Goal: Leave review/rating: Leave review/rating

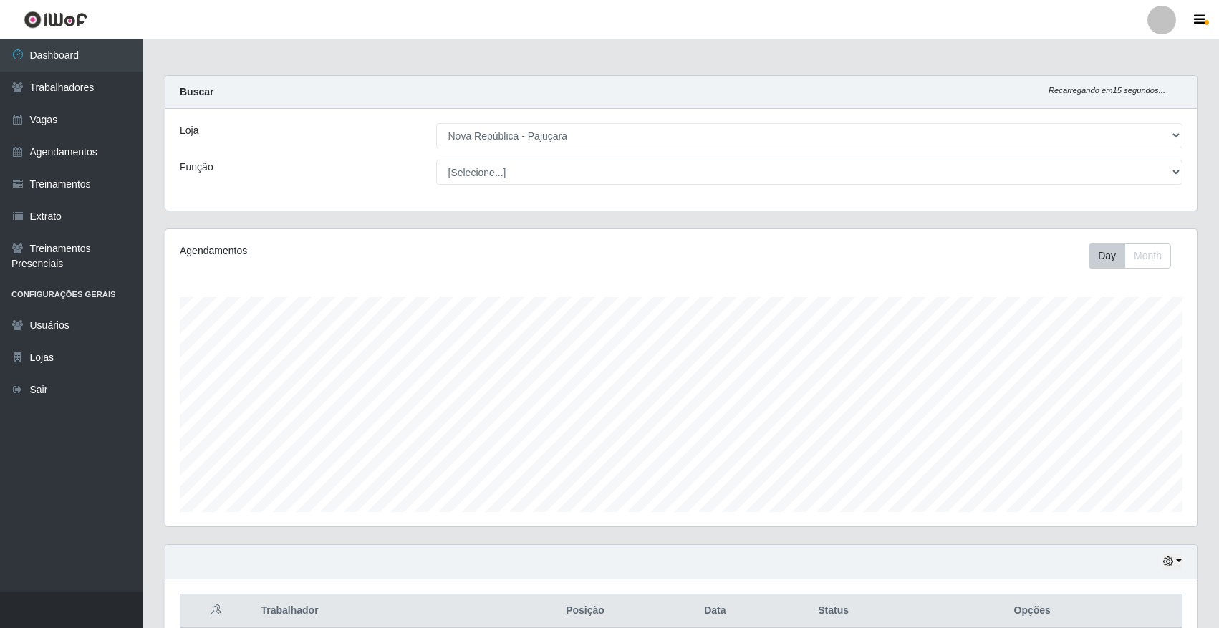
select select "65"
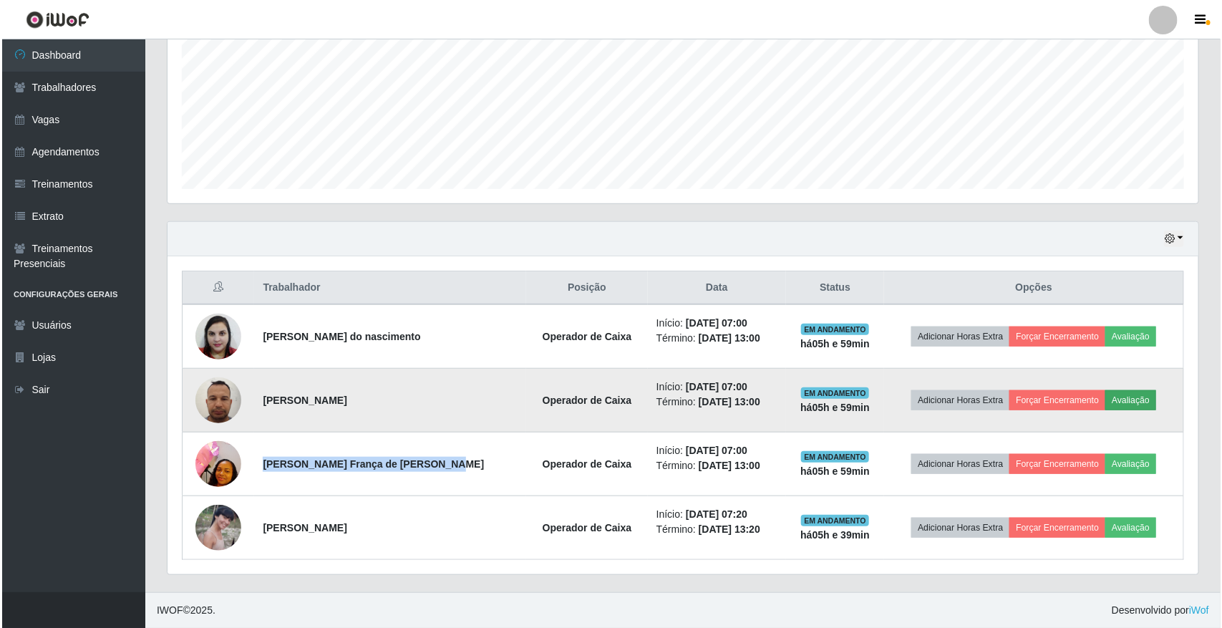
scroll to position [298, 1031]
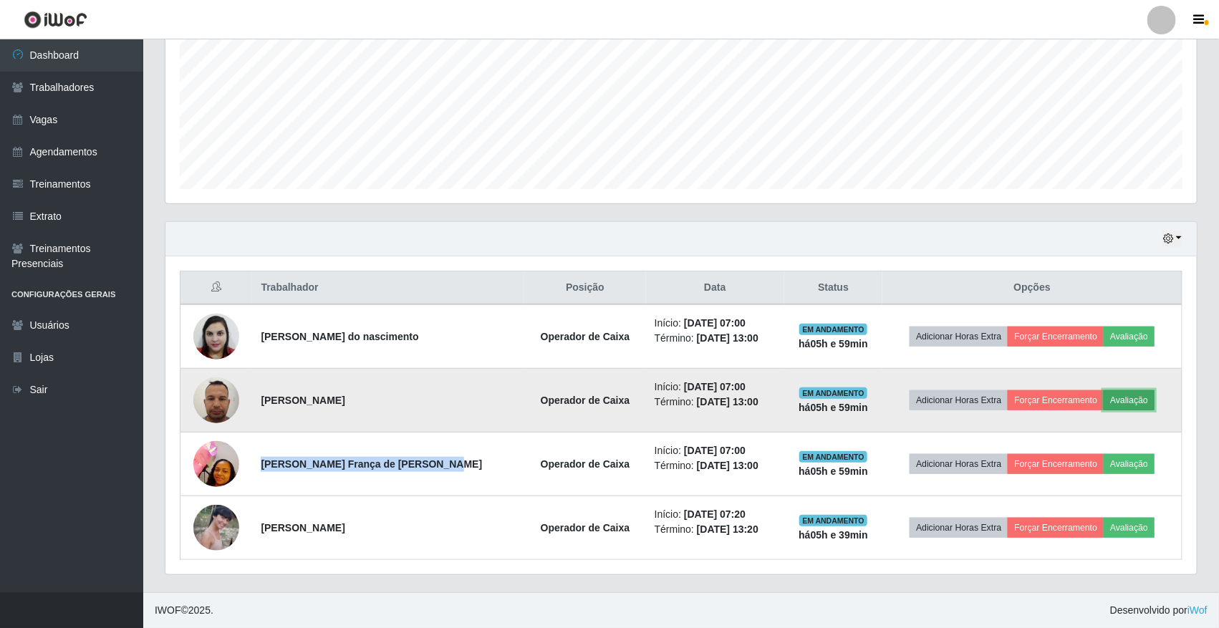
click at [1146, 397] on button "Avaliação" at bounding box center [1128, 400] width 51 height 20
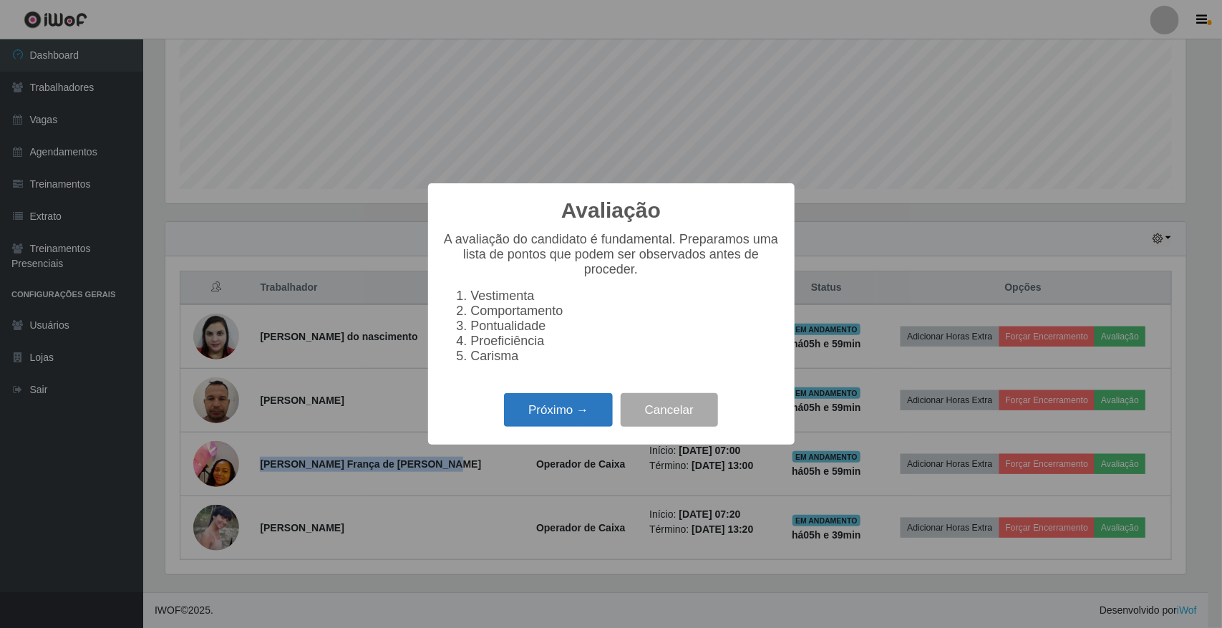
click at [587, 427] on button "Próximo →" at bounding box center [558, 410] width 109 height 34
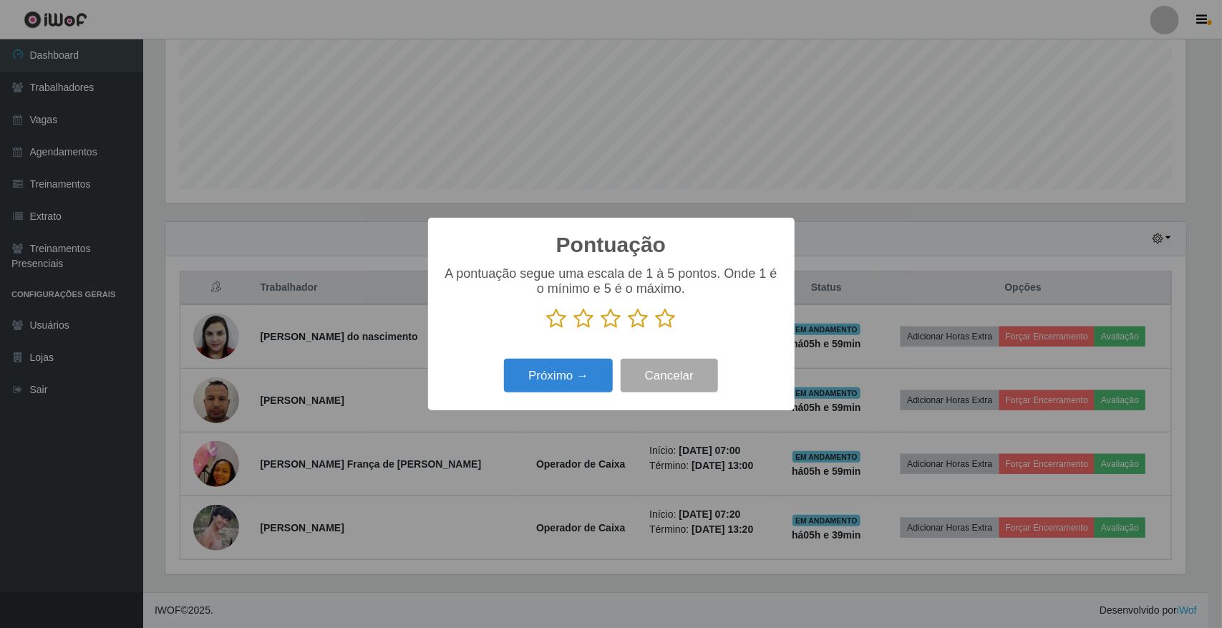
click at [659, 323] on icon at bounding box center [666, 318] width 20 height 21
click at [656, 329] on input "radio" at bounding box center [656, 329] width 0 height 0
click at [573, 385] on button "Próximo →" at bounding box center [558, 376] width 109 height 34
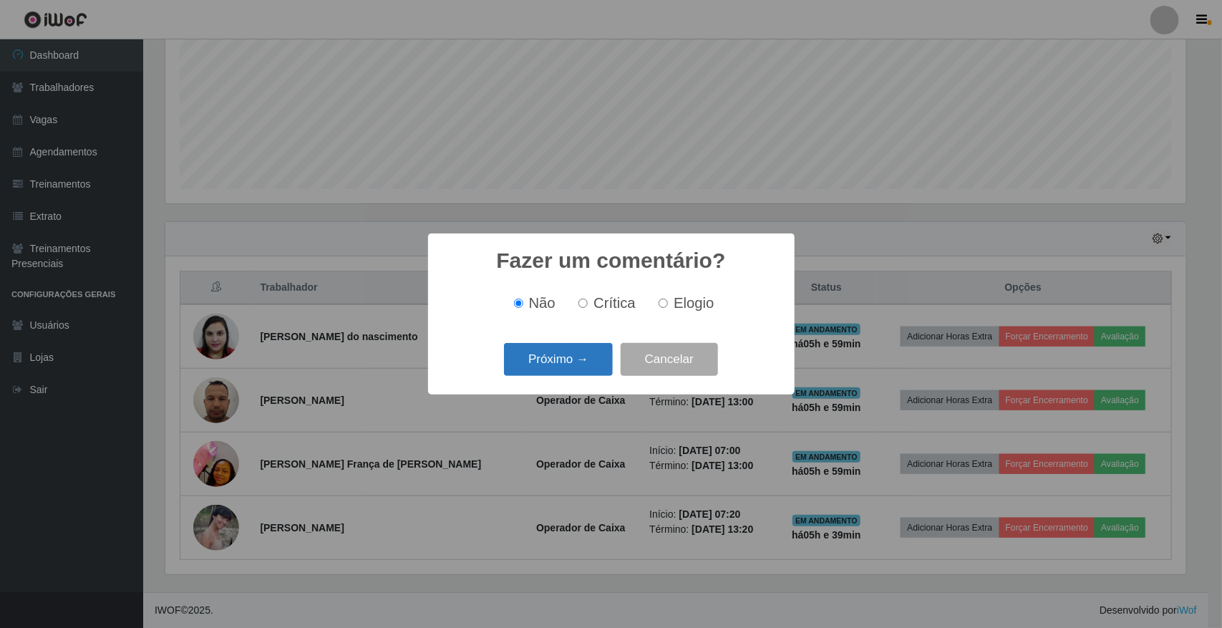
click at [586, 367] on button "Próximo →" at bounding box center [558, 360] width 109 height 34
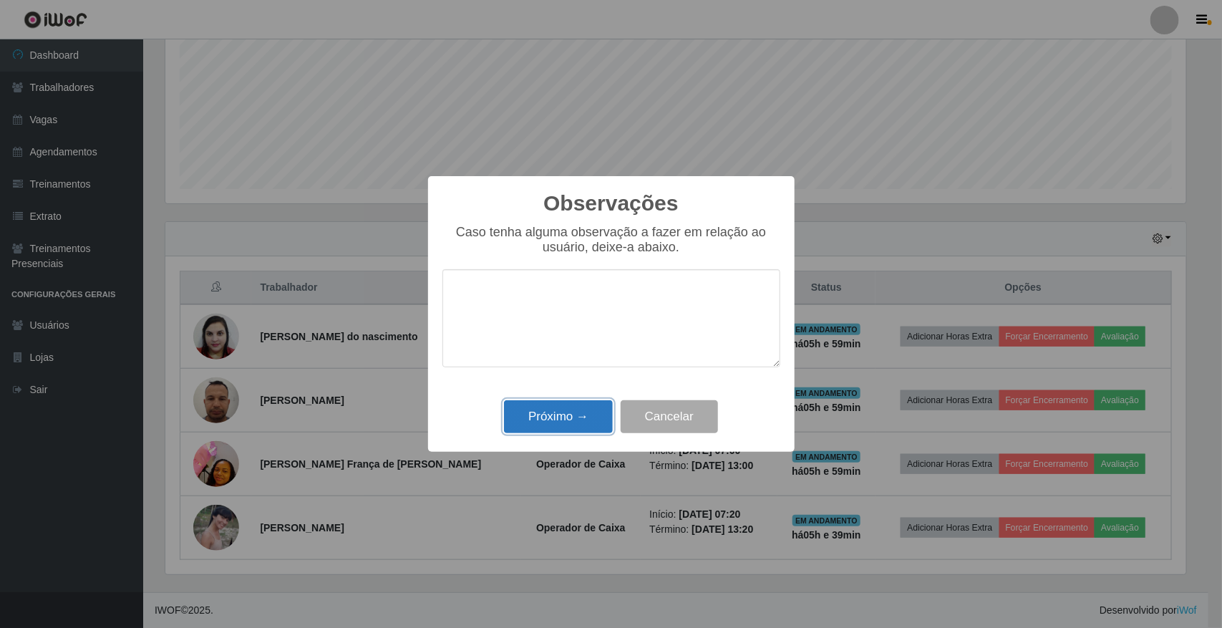
click at [586, 427] on button "Próximo →" at bounding box center [558, 417] width 109 height 34
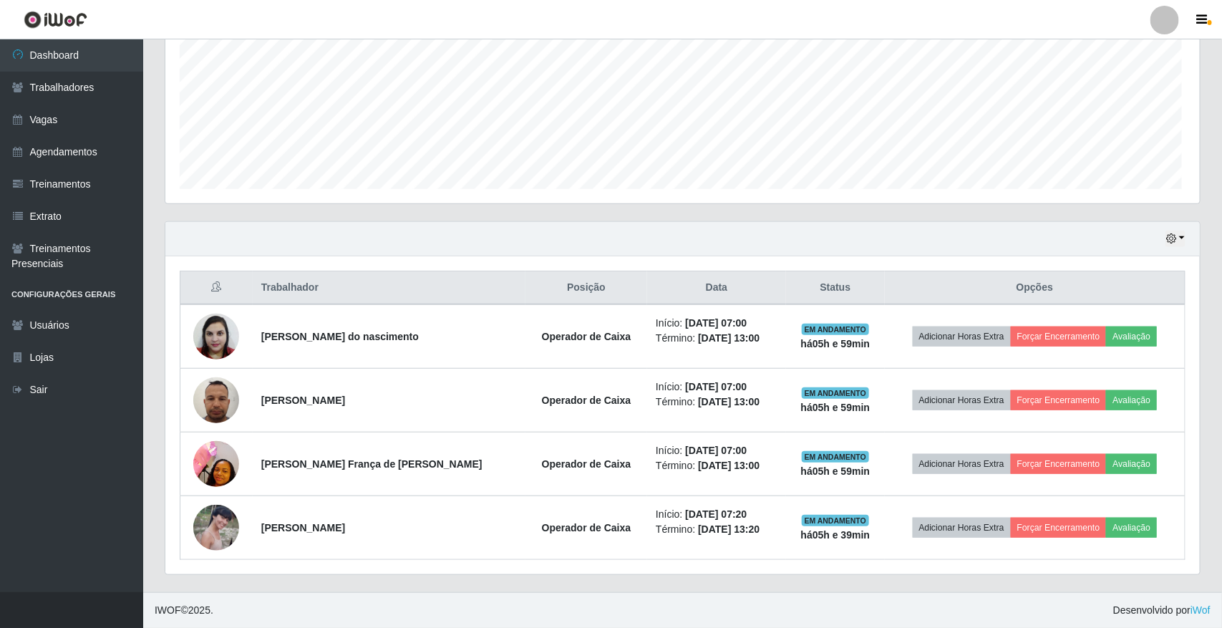
scroll to position [298, 1031]
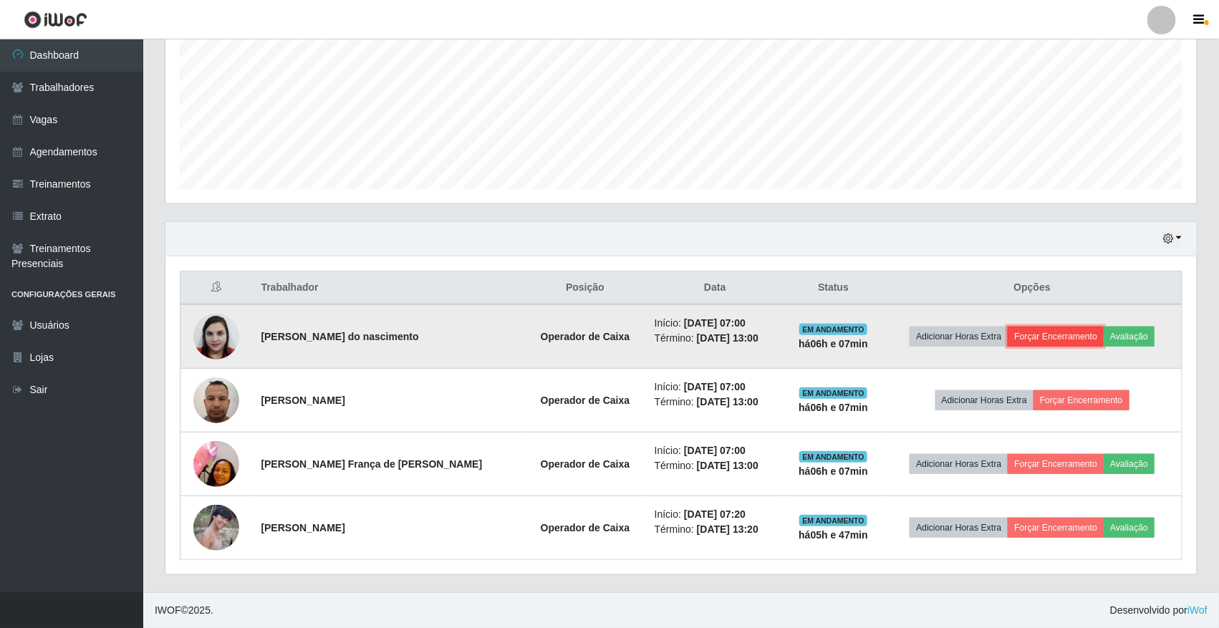
click at [1050, 334] on button "Forçar Encerramento" at bounding box center [1055, 337] width 96 height 20
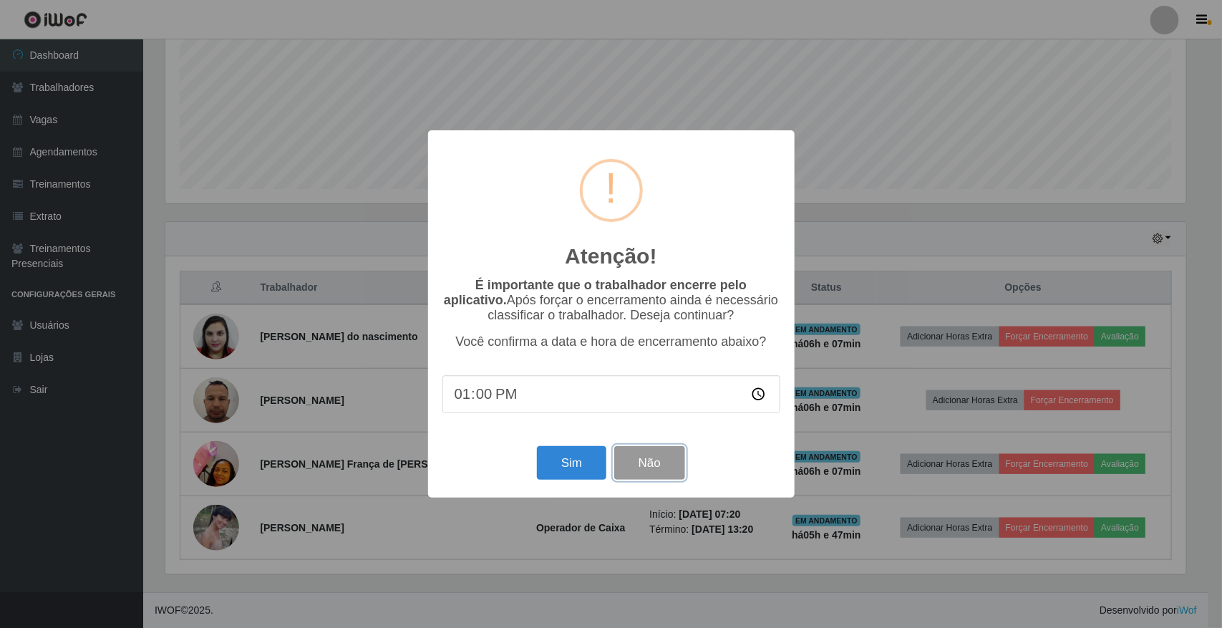
click at [652, 480] on button "Não" at bounding box center [649, 463] width 71 height 34
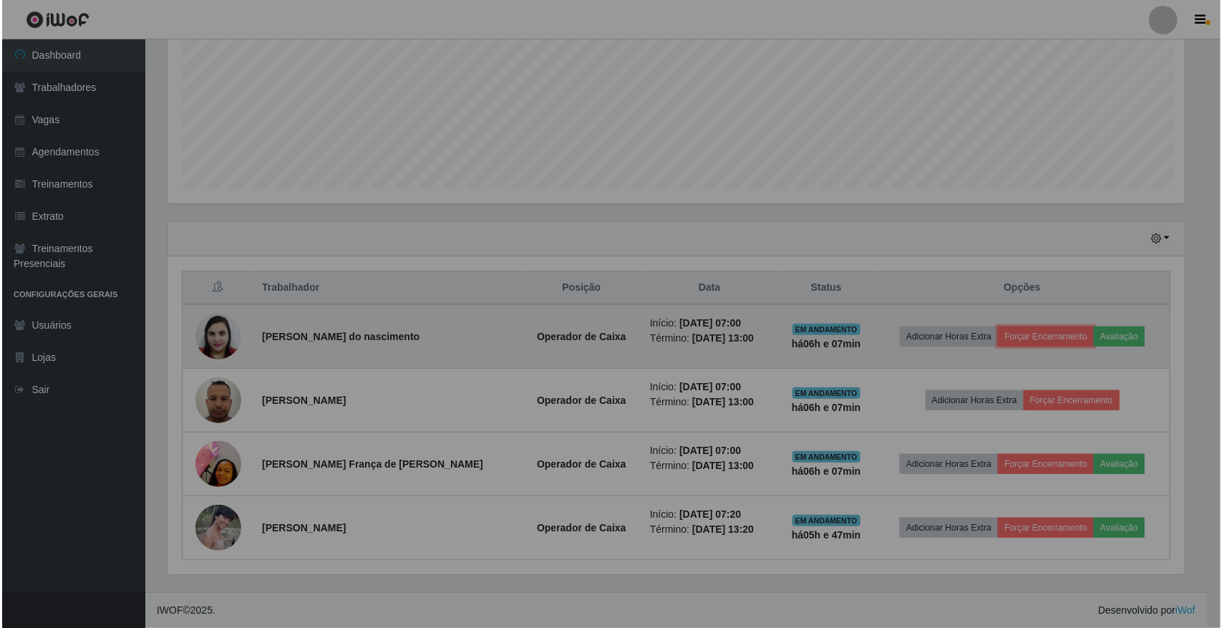
scroll to position [298, 1031]
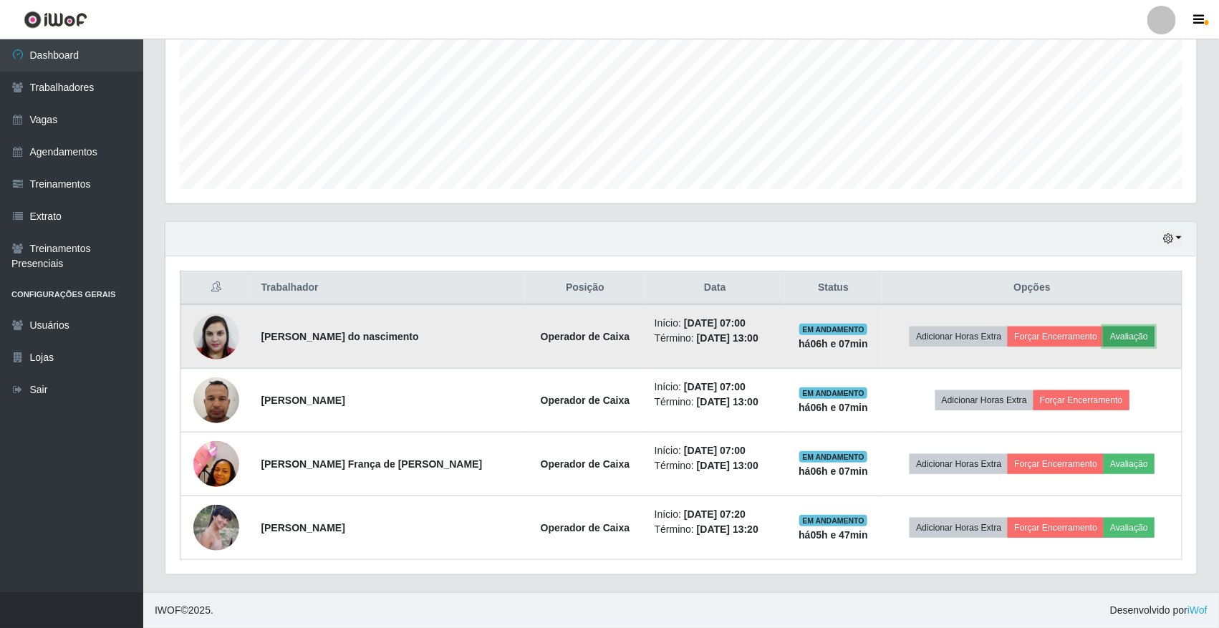
click at [1118, 335] on button "Avaliação" at bounding box center [1128, 337] width 51 height 20
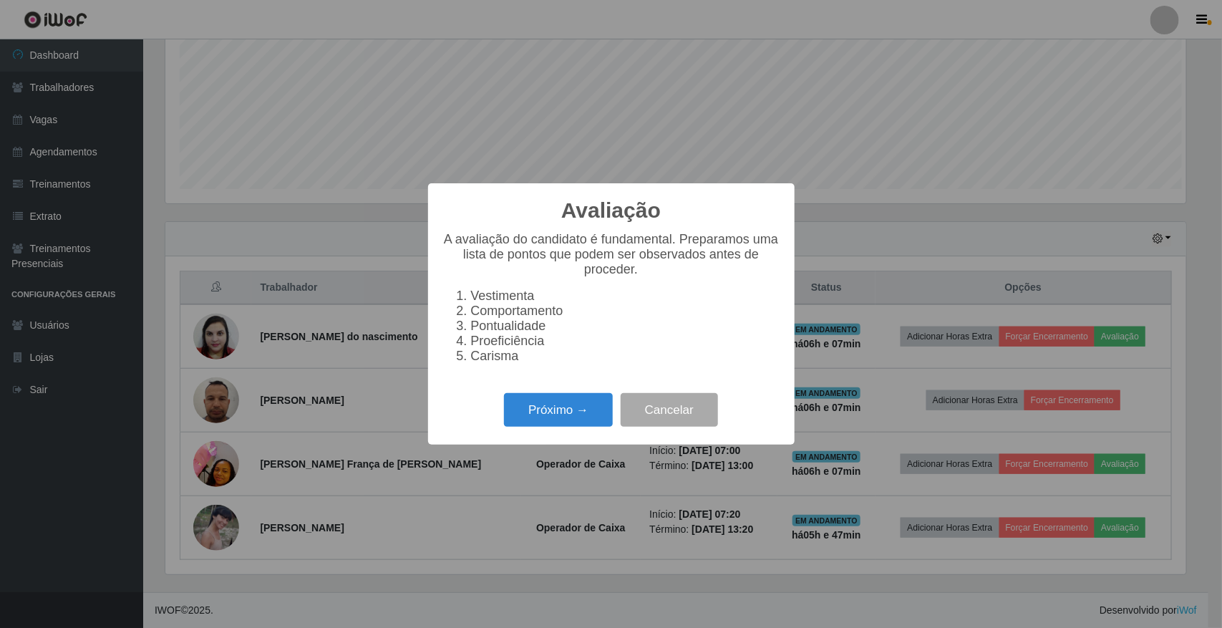
scroll to position [298, 1021]
click at [606, 427] on button "Próximo →" at bounding box center [558, 410] width 109 height 34
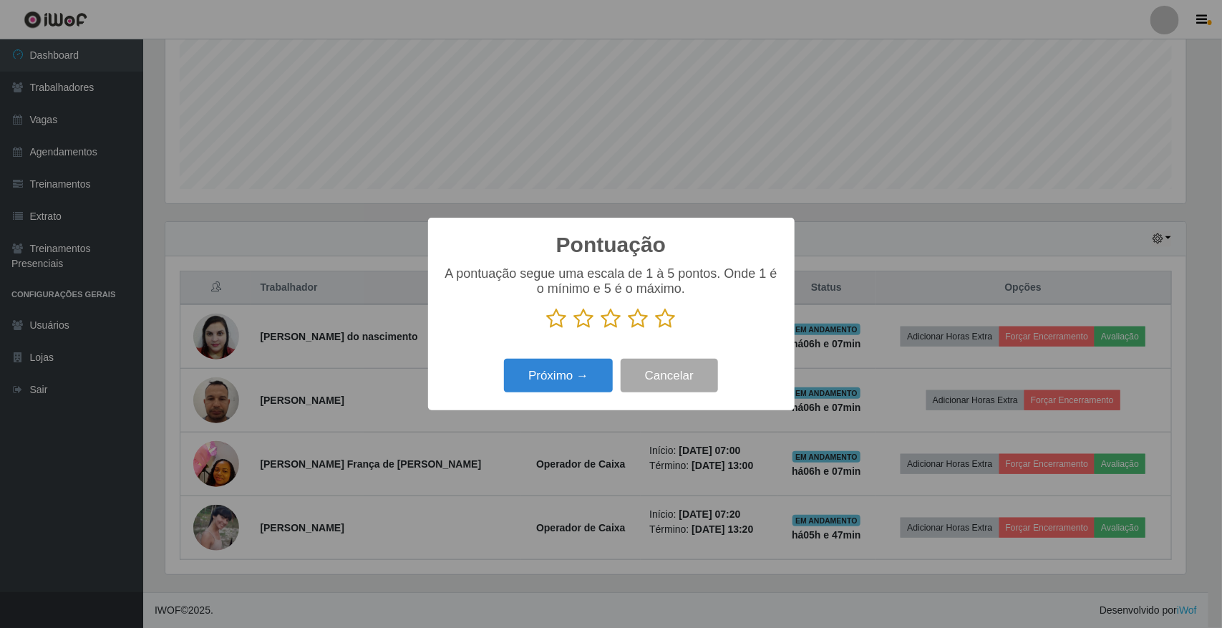
click at [661, 326] on icon at bounding box center [666, 318] width 20 height 21
click at [656, 329] on input "radio" at bounding box center [656, 329] width 0 height 0
click at [562, 387] on button "Próximo →" at bounding box center [558, 376] width 109 height 34
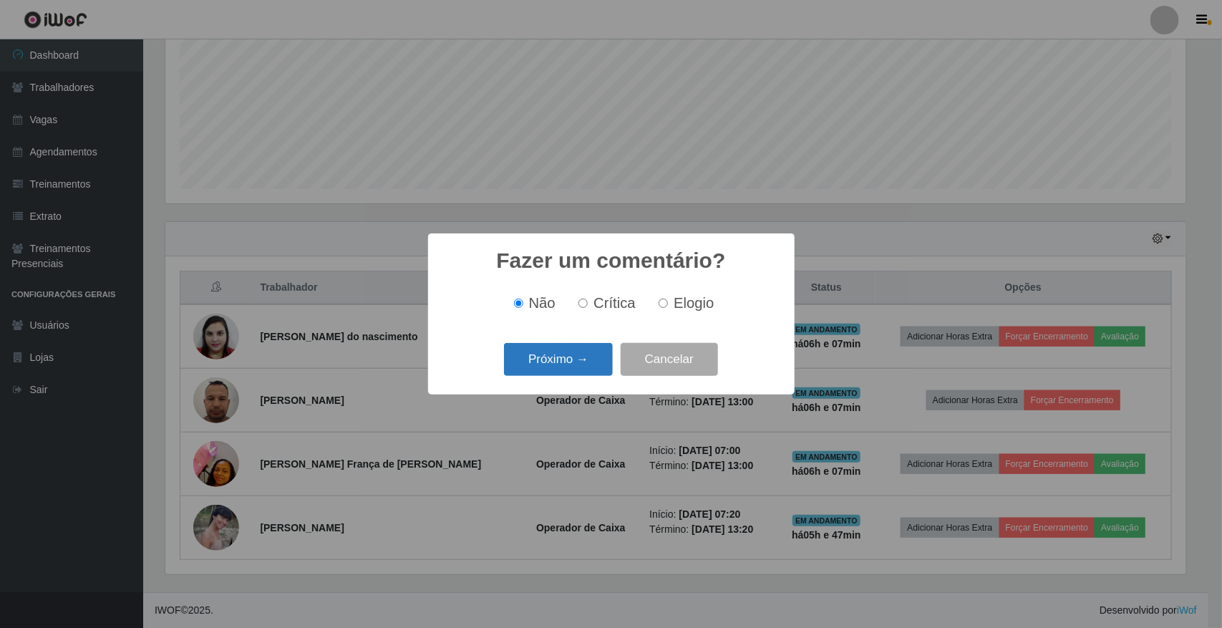
click at [613, 364] on button "Próximo →" at bounding box center [558, 360] width 109 height 34
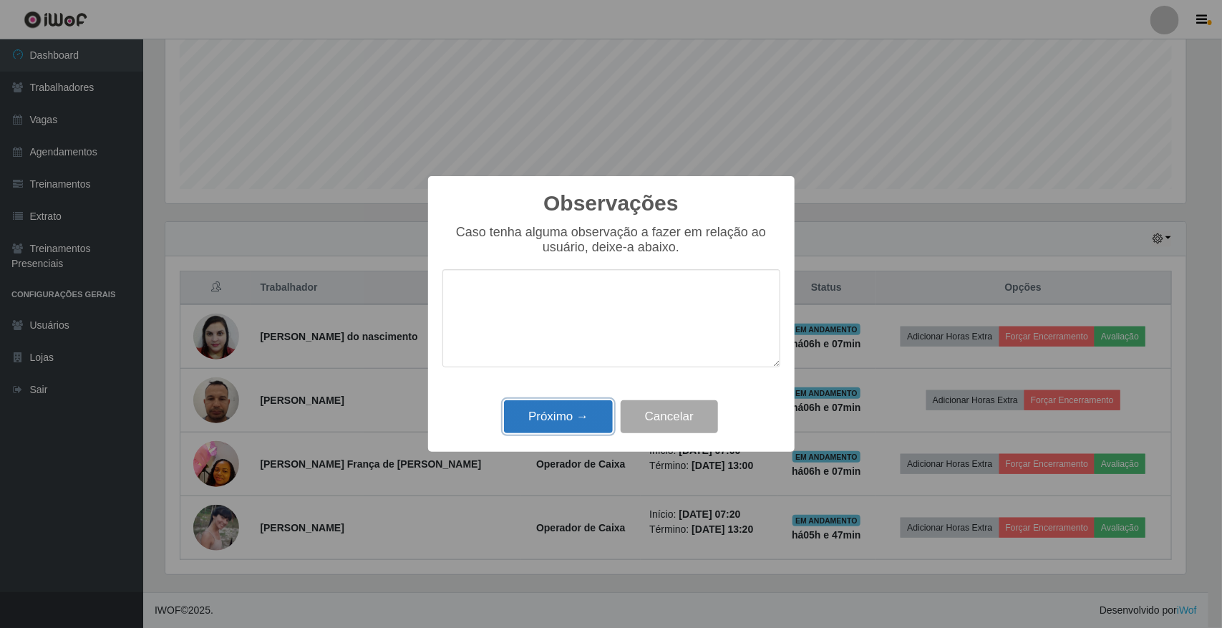
click at [595, 423] on button "Próximo →" at bounding box center [558, 417] width 109 height 34
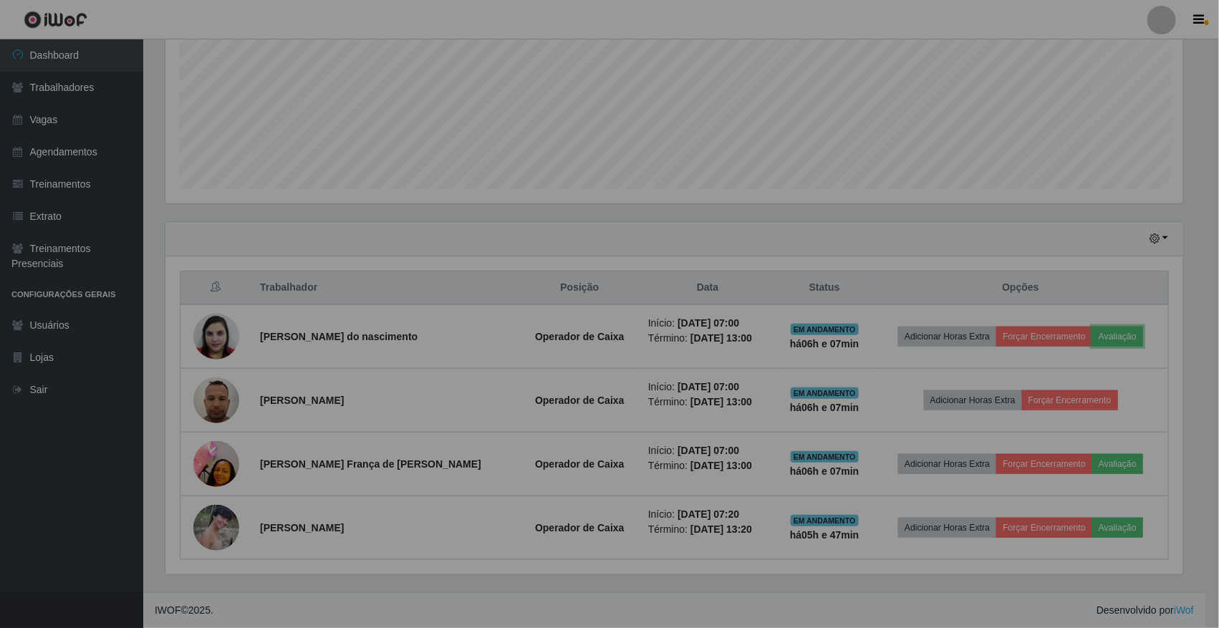
scroll to position [298, 1031]
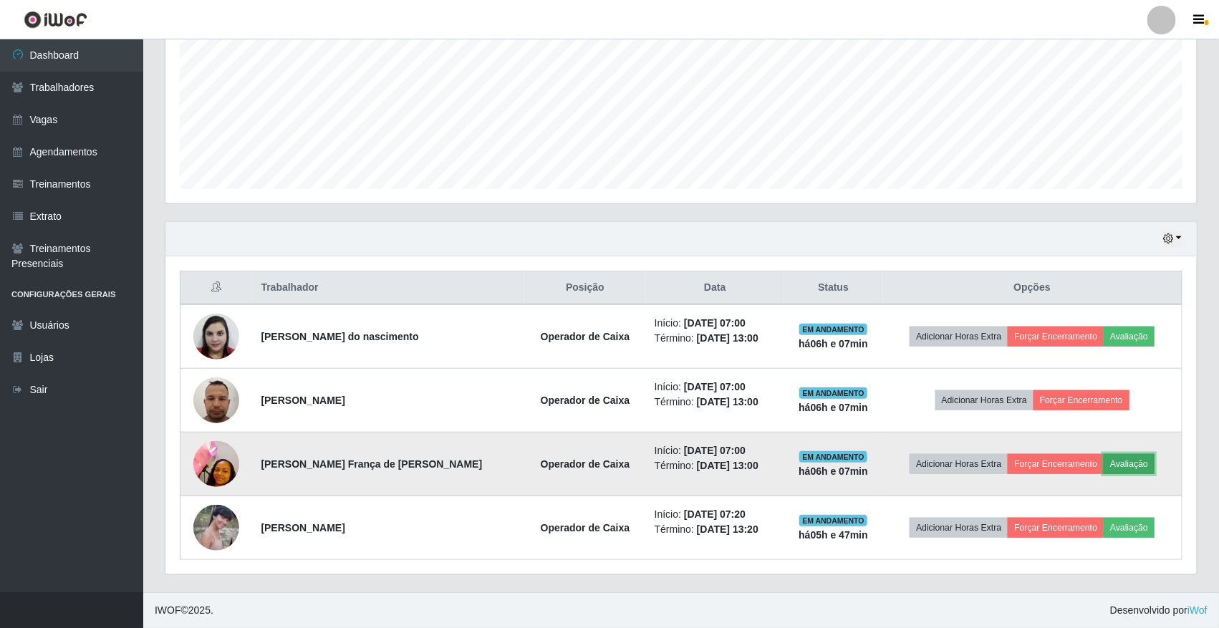
click at [1123, 457] on button "Avaliação" at bounding box center [1128, 464] width 51 height 20
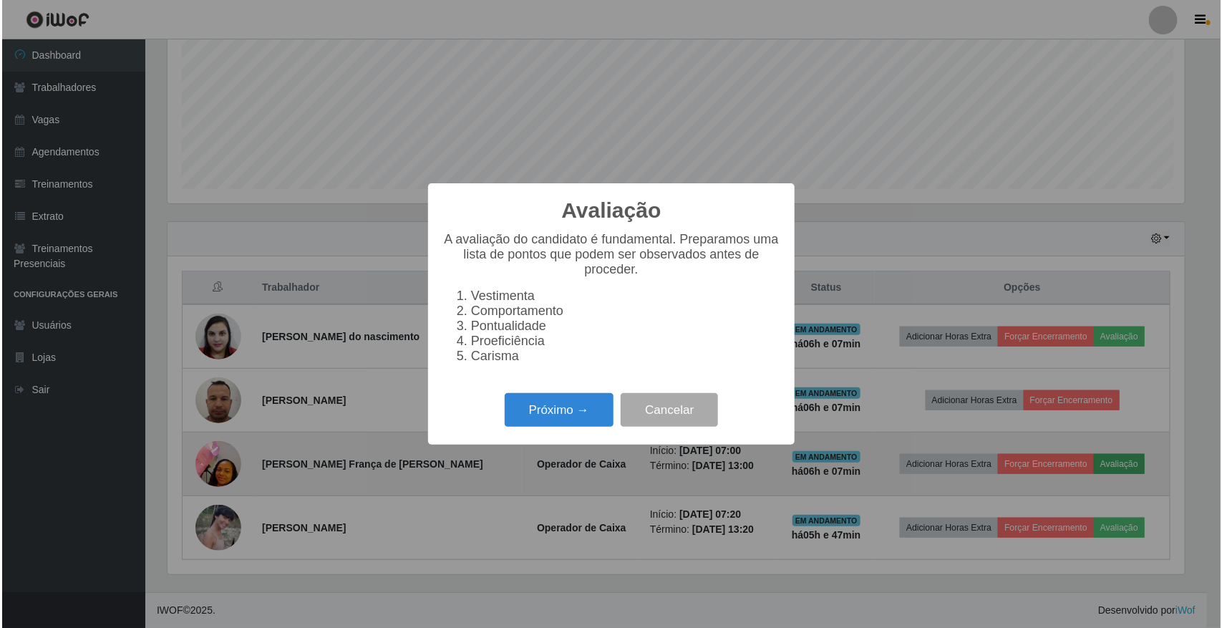
scroll to position [298, 1021]
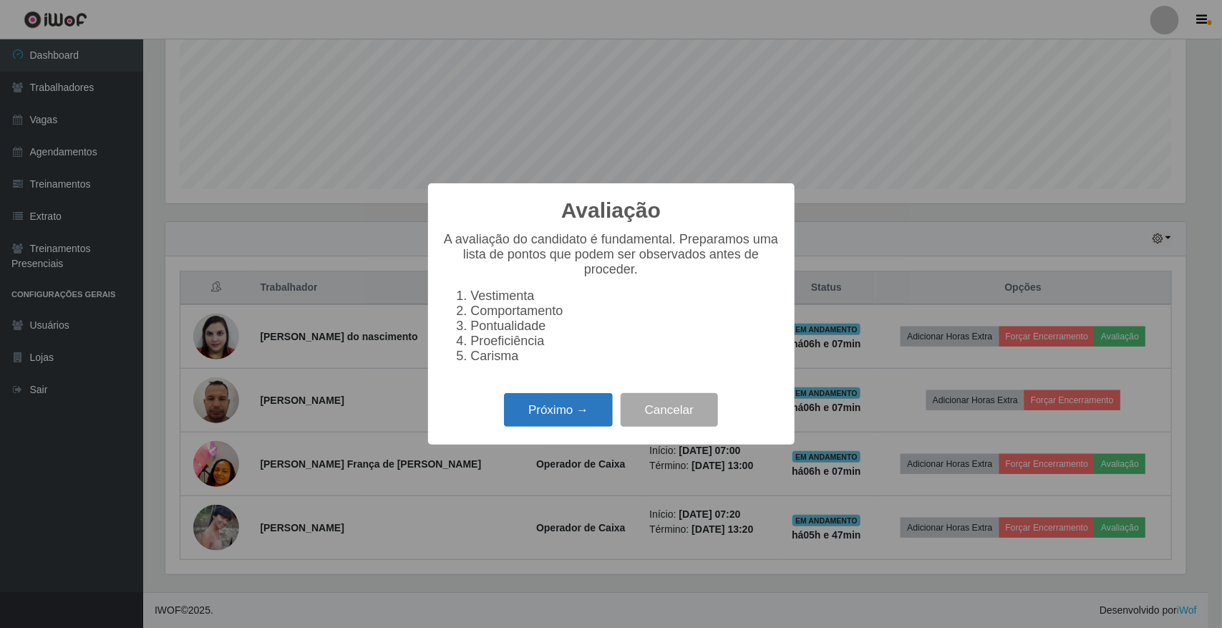
click at [566, 419] on button "Próximo →" at bounding box center [558, 410] width 109 height 34
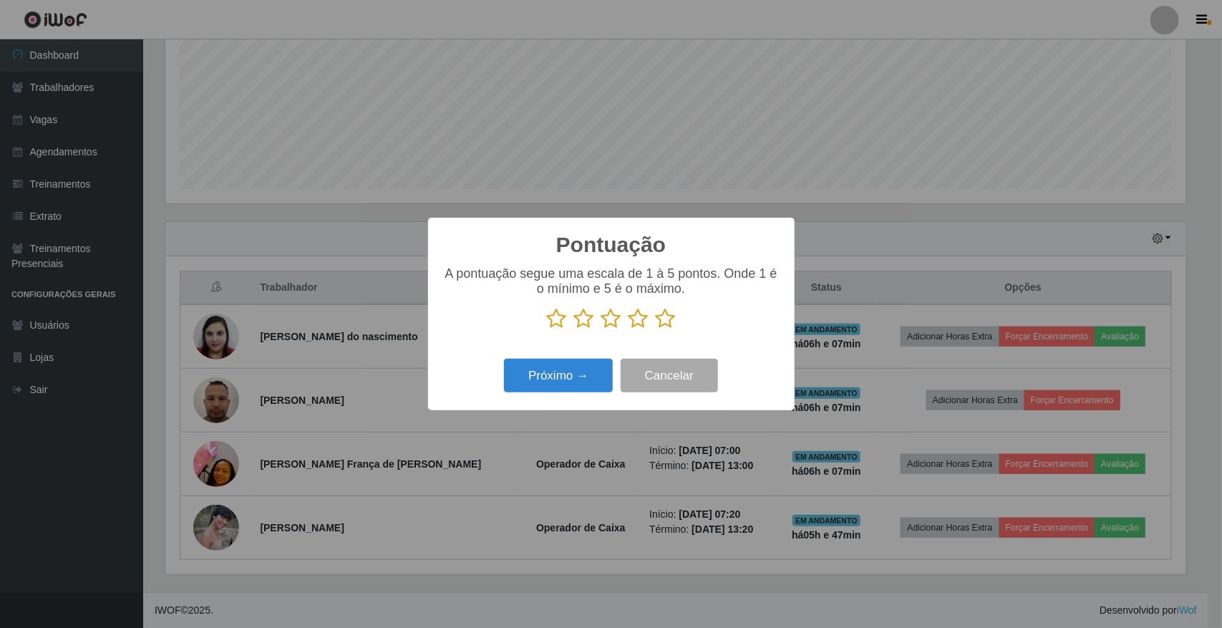
click at [667, 319] on icon at bounding box center [666, 318] width 20 height 21
click at [656, 329] on input "radio" at bounding box center [656, 329] width 0 height 0
click at [581, 369] on button "Próximo →" at bounding box center [558, 376] width 109 height 34
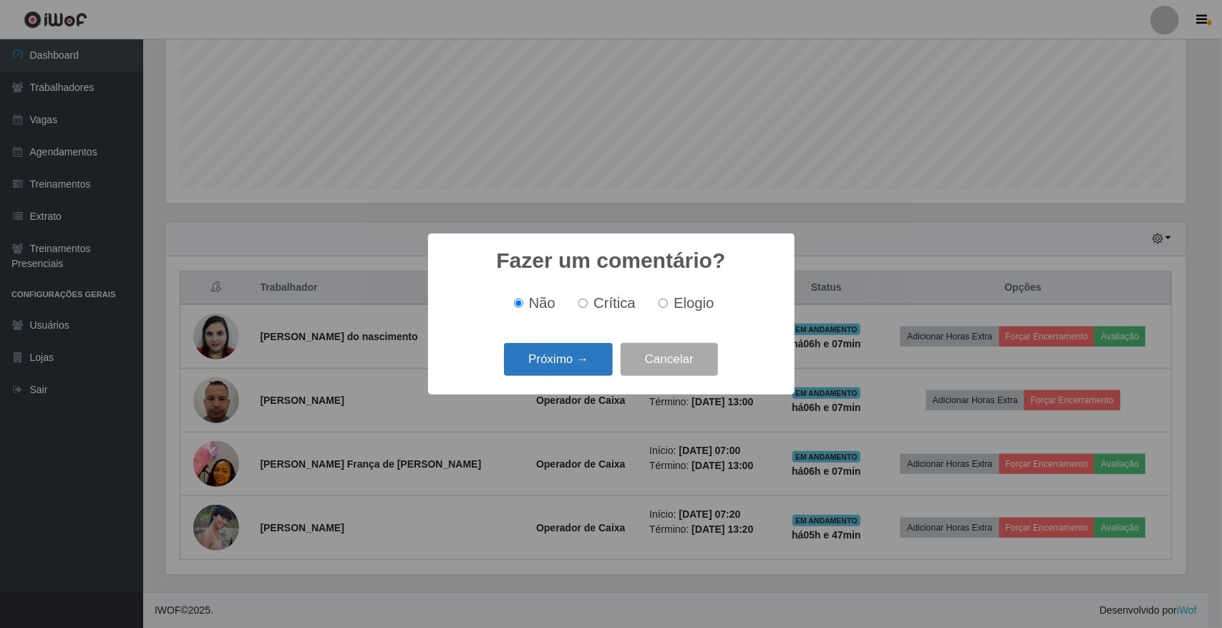
click at [581, 369] on button "Próximo →" at bounding box center [558, 360] width 109 height 34
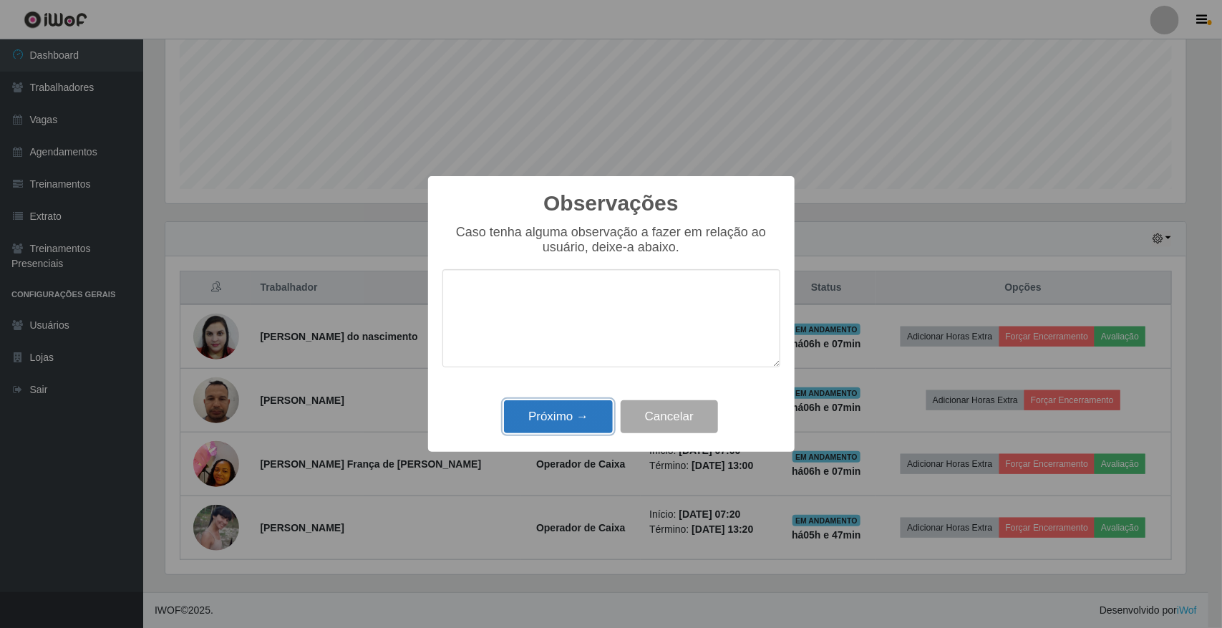
click at [592, 433] on button "Próximo →" at bounding box center [558, 417] width 109 height 34
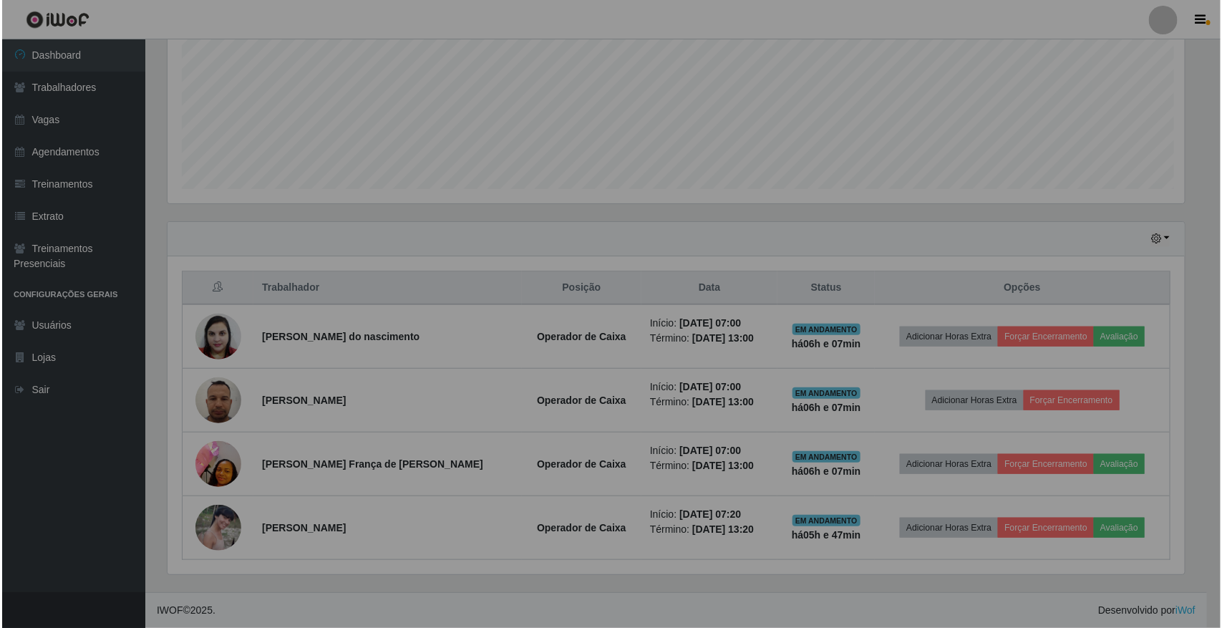
scroll to position [298, 1031]
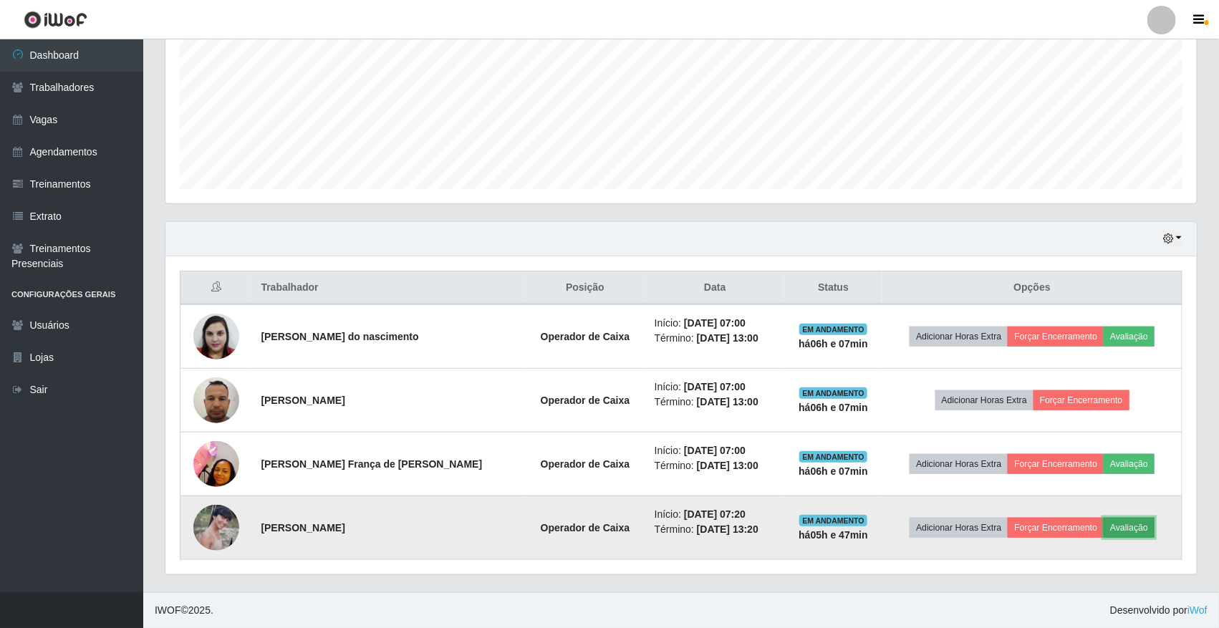
click at [1136, 524] on button "Avaliação" at bounding box center [1128, 528] width 51 height 20
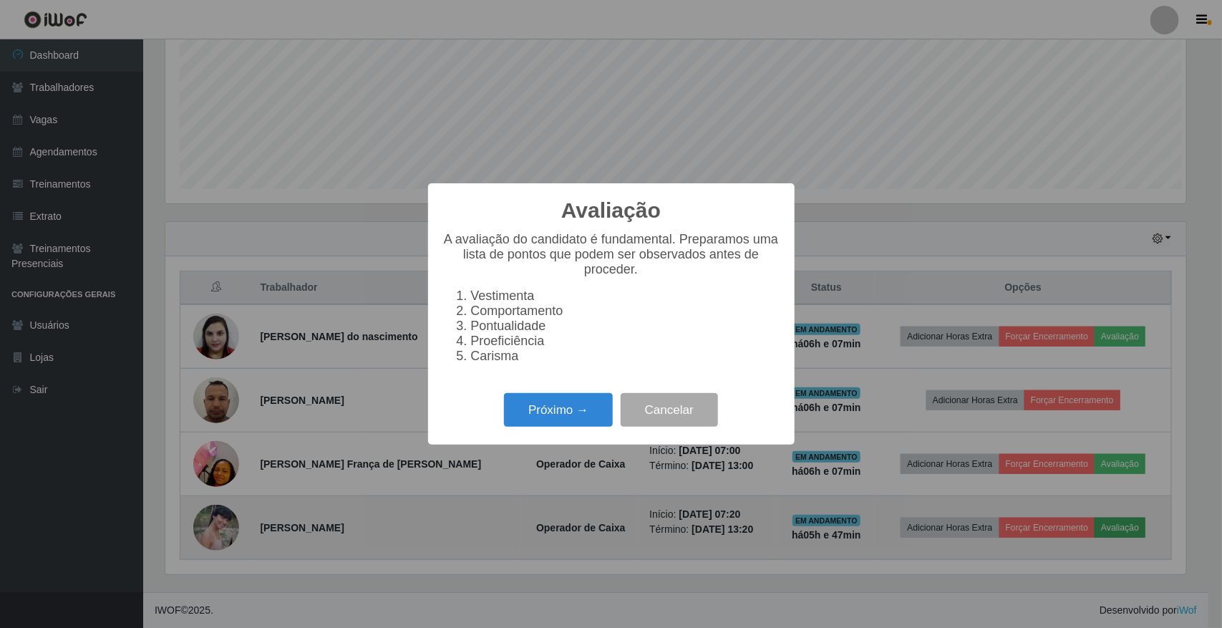
scroll to position [298, 1021]
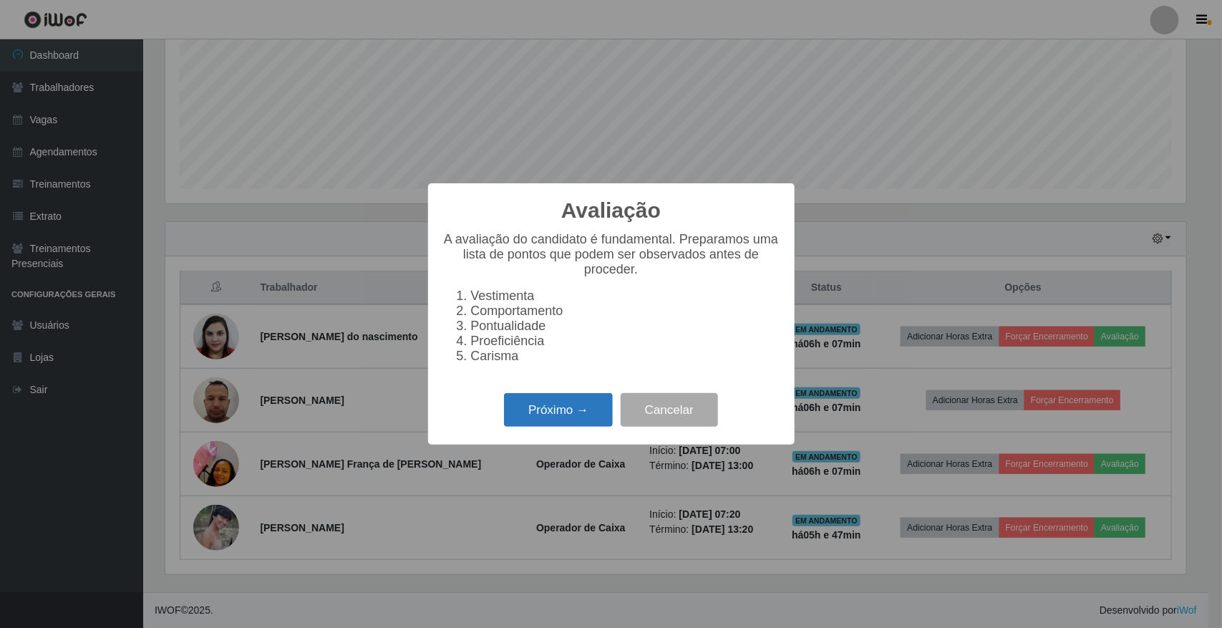
click at [562, 410] on button "Próximo →" at bounding box center [558, 410] width 109 height 34
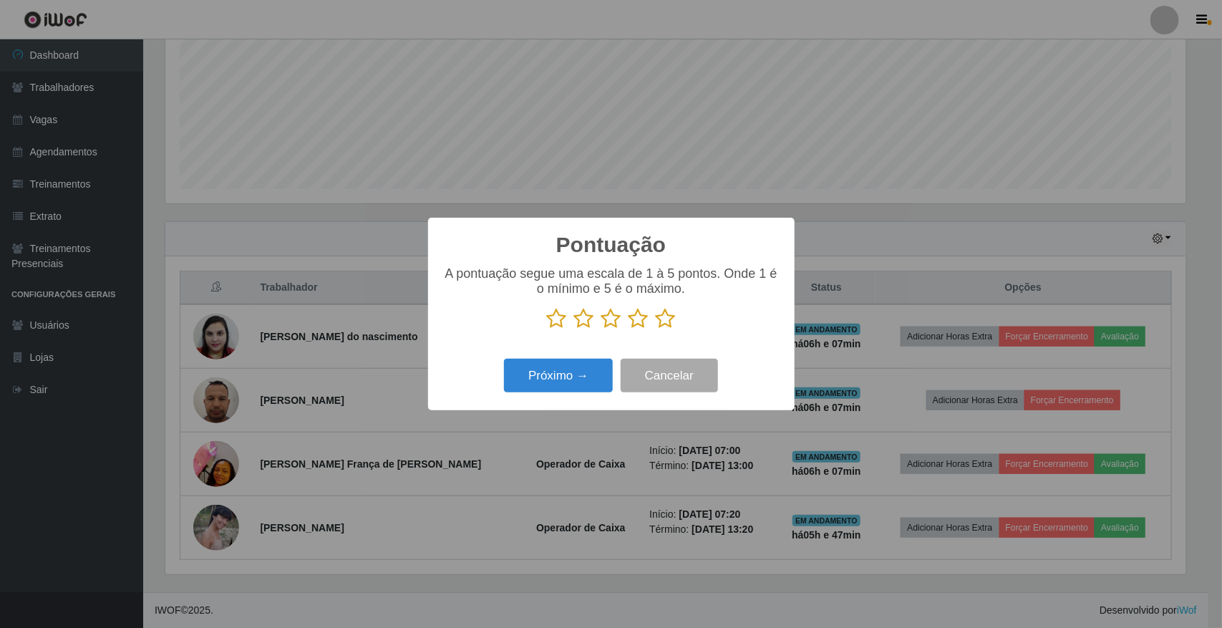
click at [673, 324] on icon at bounding box center [666, 318] width 20 height 21
click at [656, 329] on input "radio" at bounding box center [656, 329] width 0 height 0
click at [673, 324] on icon at bounding box center [666, 318] width 20 height 21
click at [656, 329] on input "radio" at bounding box center [656, 329] width 0 height 0
click at [594, 387] on button "Próximo →" at bounding box center [558, 376] width 109 height 34
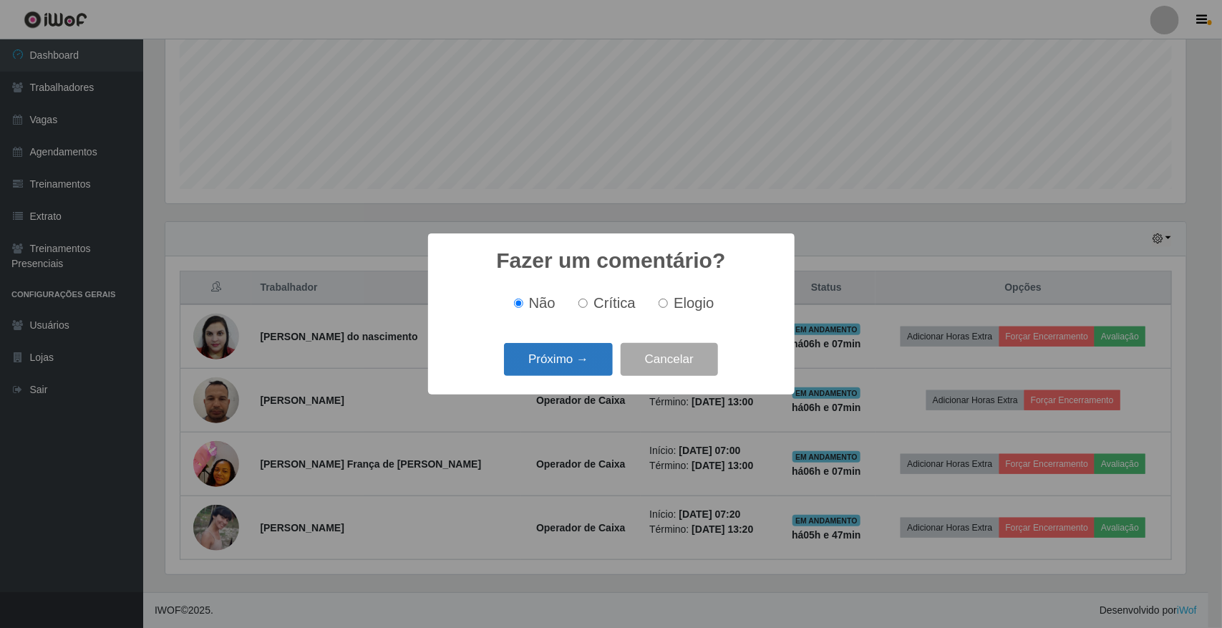
click at [581, 374] on button "Próximo →" at bounding box center [558, 360] width 109 height 34
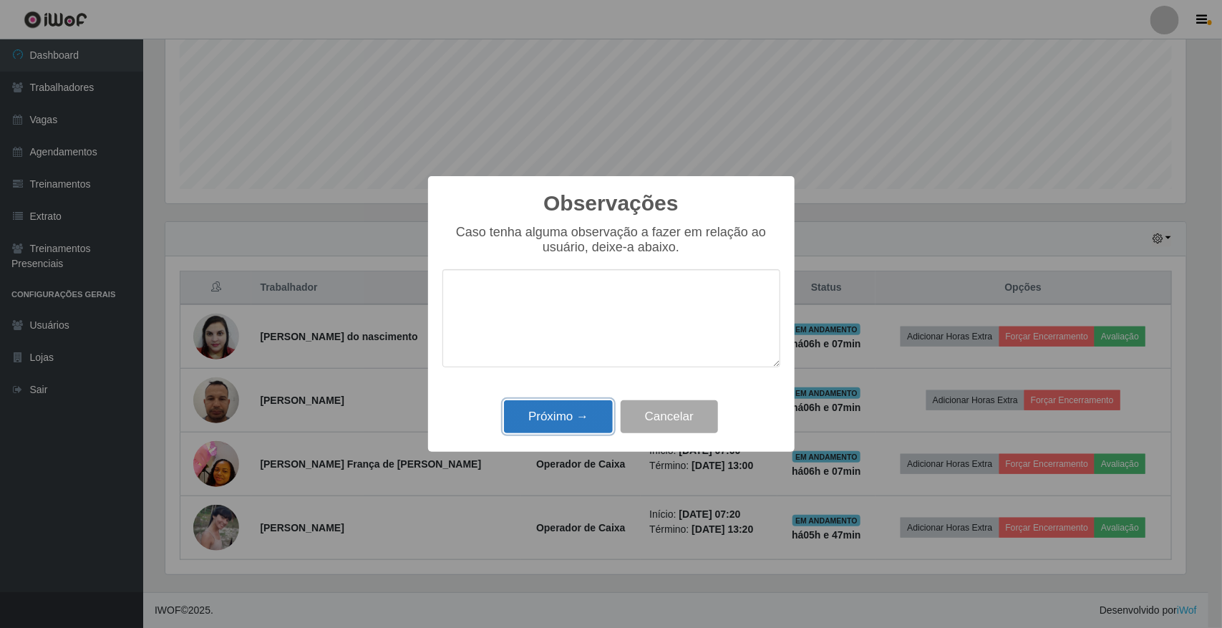
click at [587, 412] on button "Próximo →" at bounding box center [558, 417] width 109 height 34
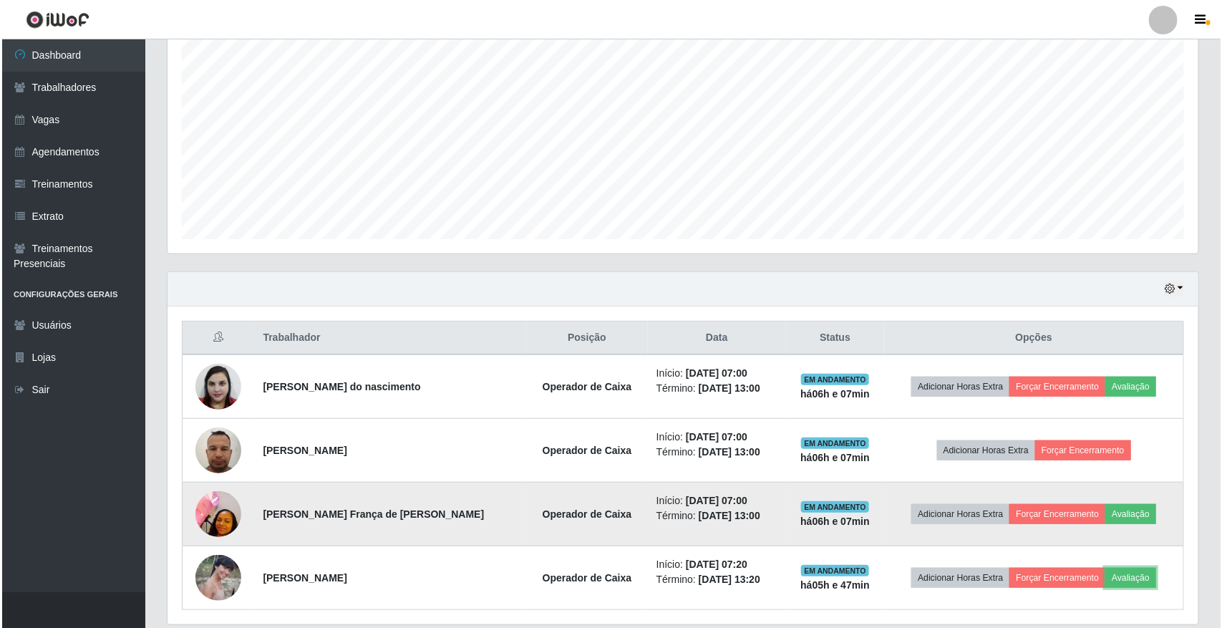
scroll to position [324, 0]
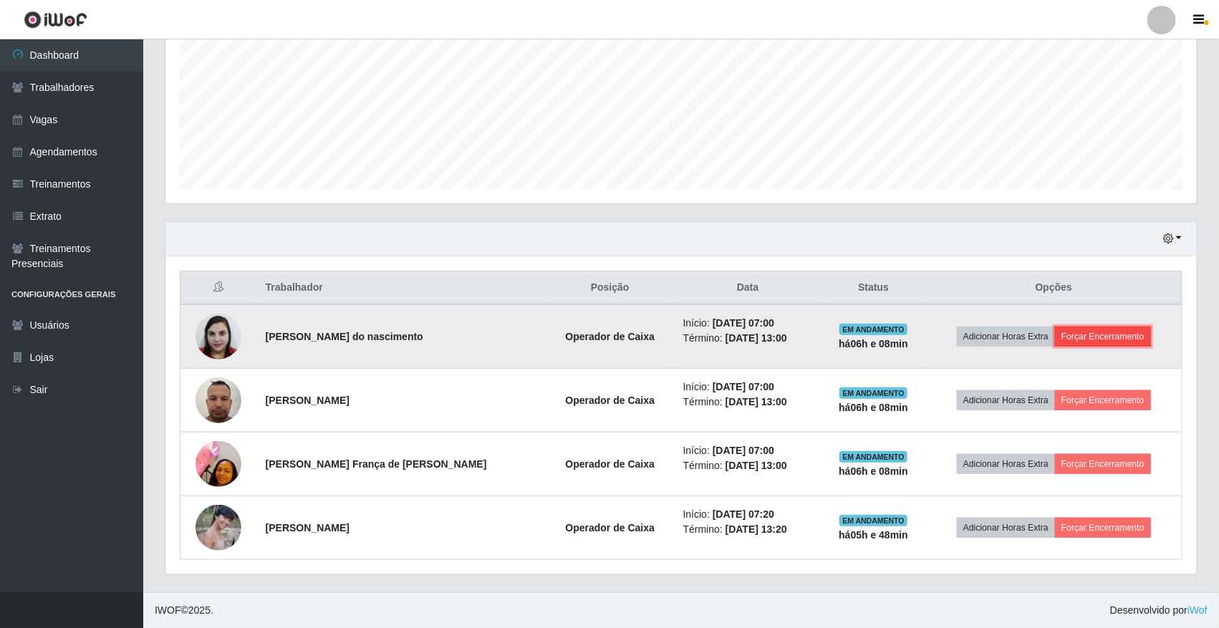
click at [1111, 341] on button "Forçar Encerramento" at bounding box center [1103, 337] width 96 height 20
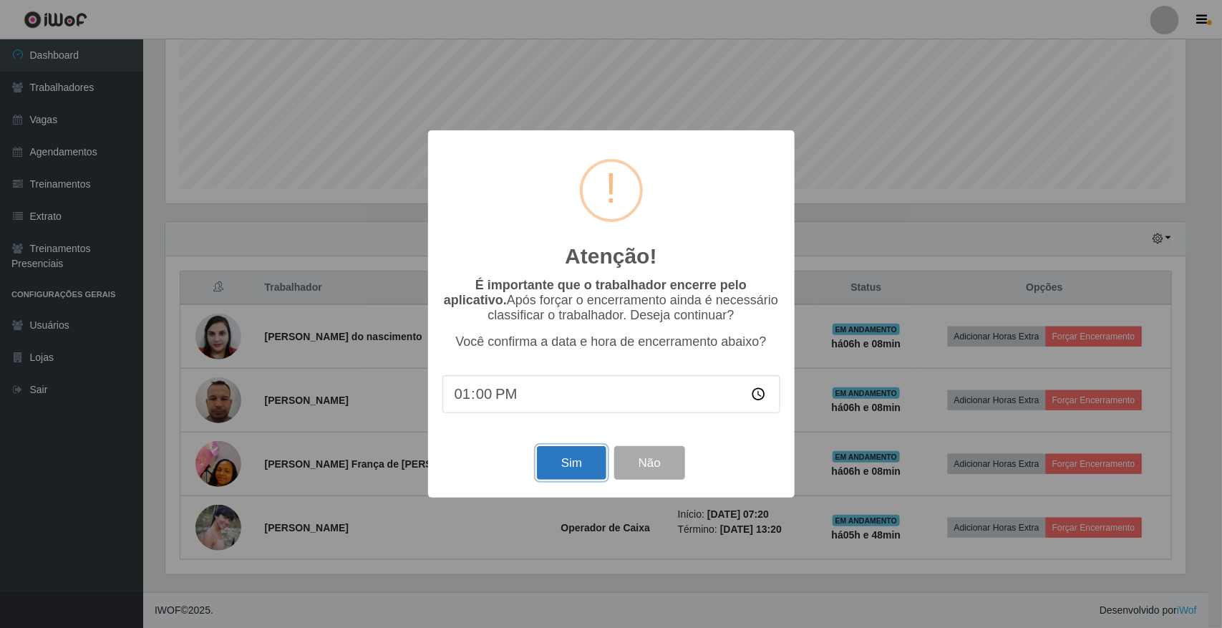
click at [550, 470] on button "Sim" at bounding box center [571, 463] width 69 height 34
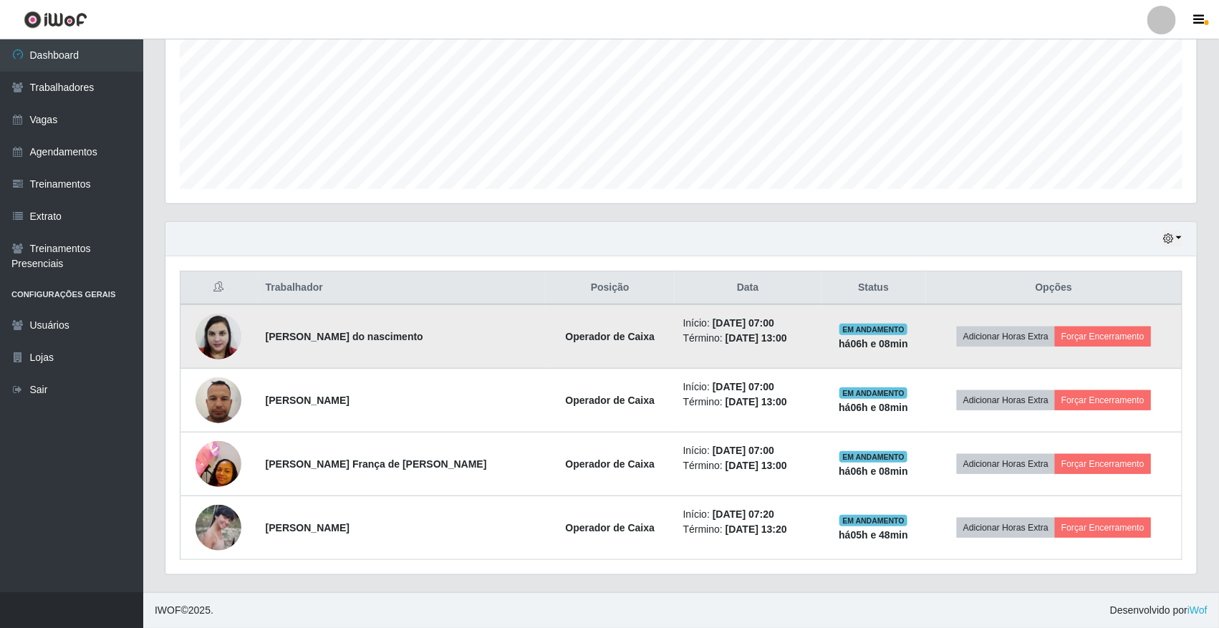
scroll to position [0, 0]
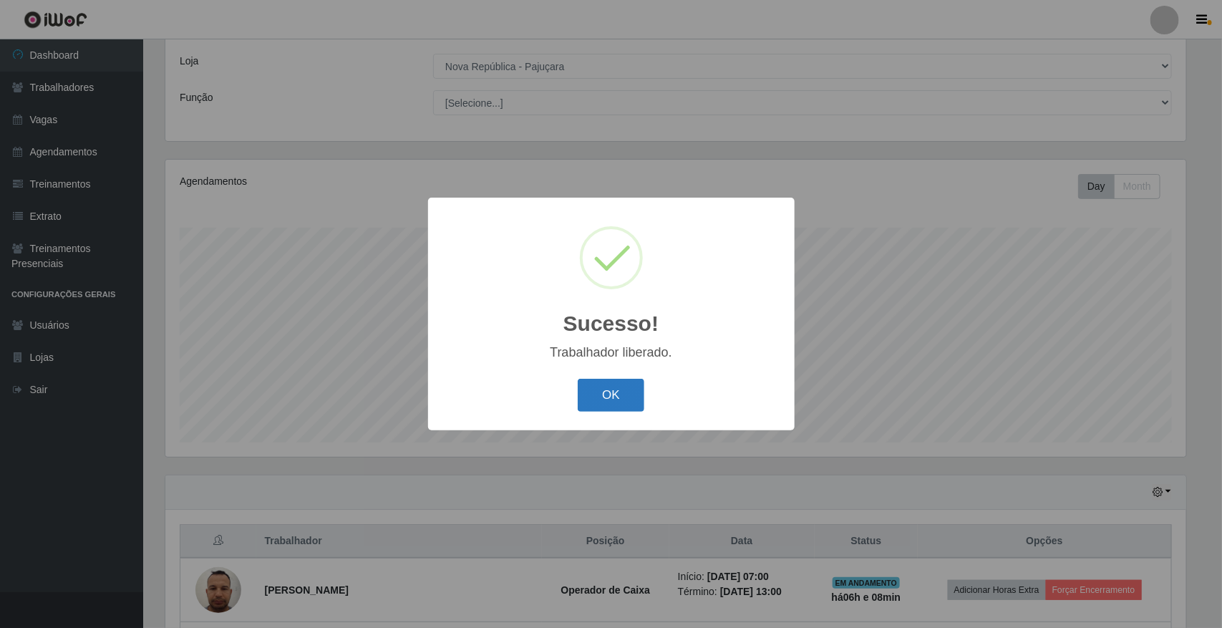
click at [606, 403] on button "OK" at bounding box center [611, 396] width 67 height 34
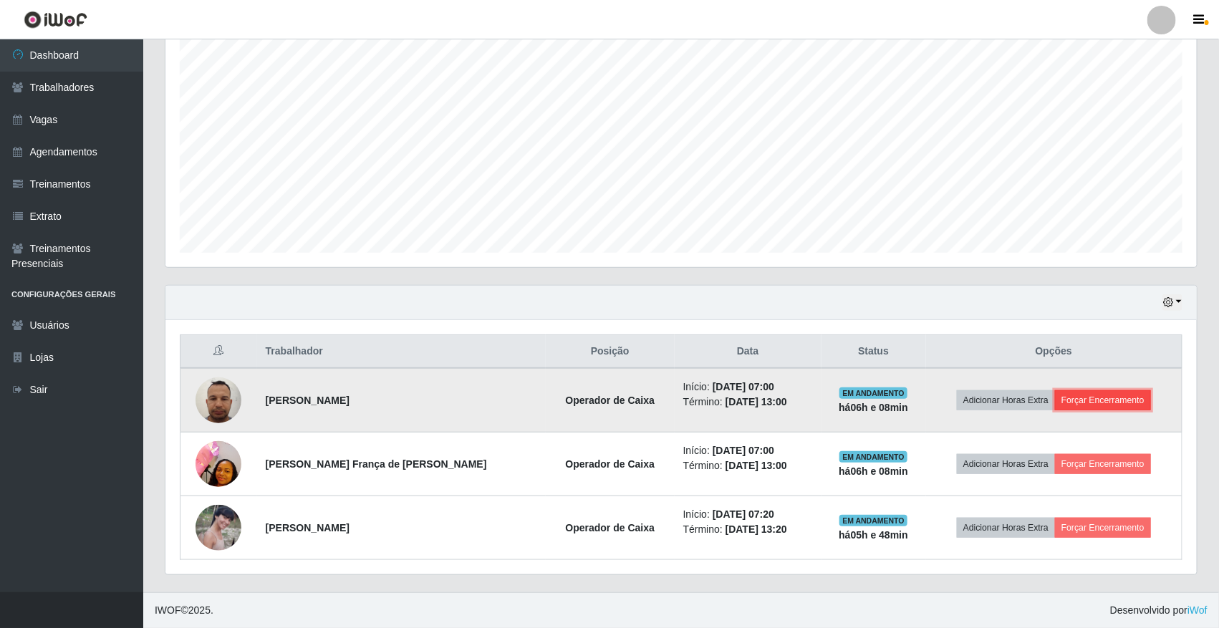
click at [1085, 396] on button "Forçar Encerramento" at bounding box center [1103, 400] width 96 height 20
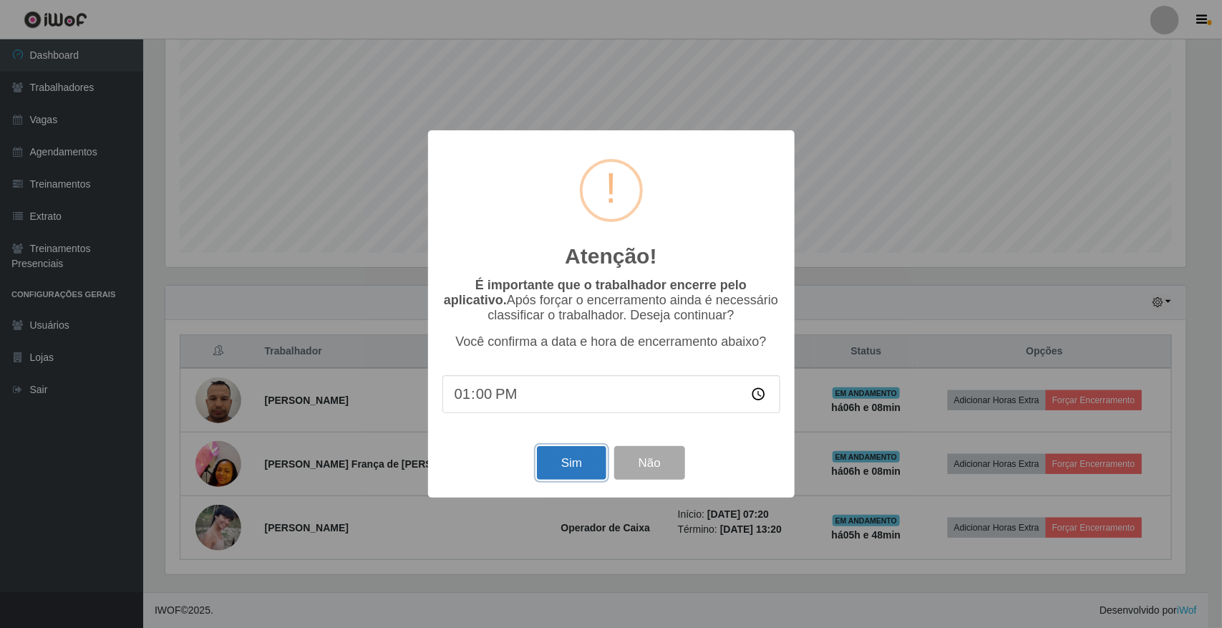
click at [584, 458] on button "Sim" at bounding box center [571, 463] width 69 height 34
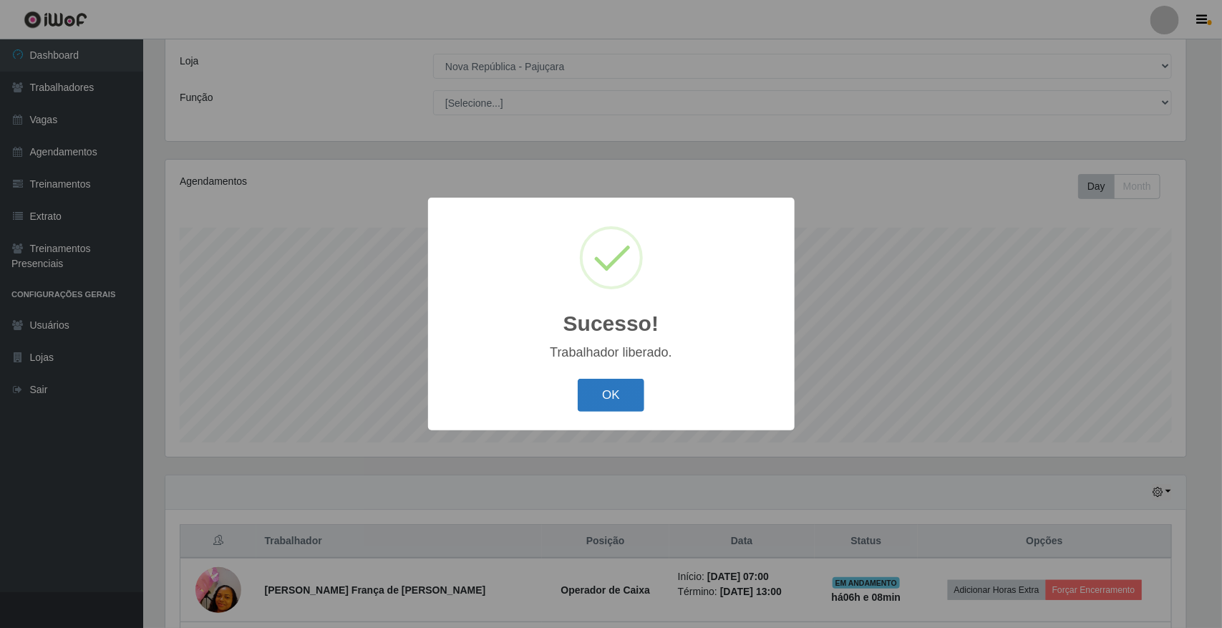
click at [621, 402] on button "OK" at bounding box center [611, 396] width 67 height 34
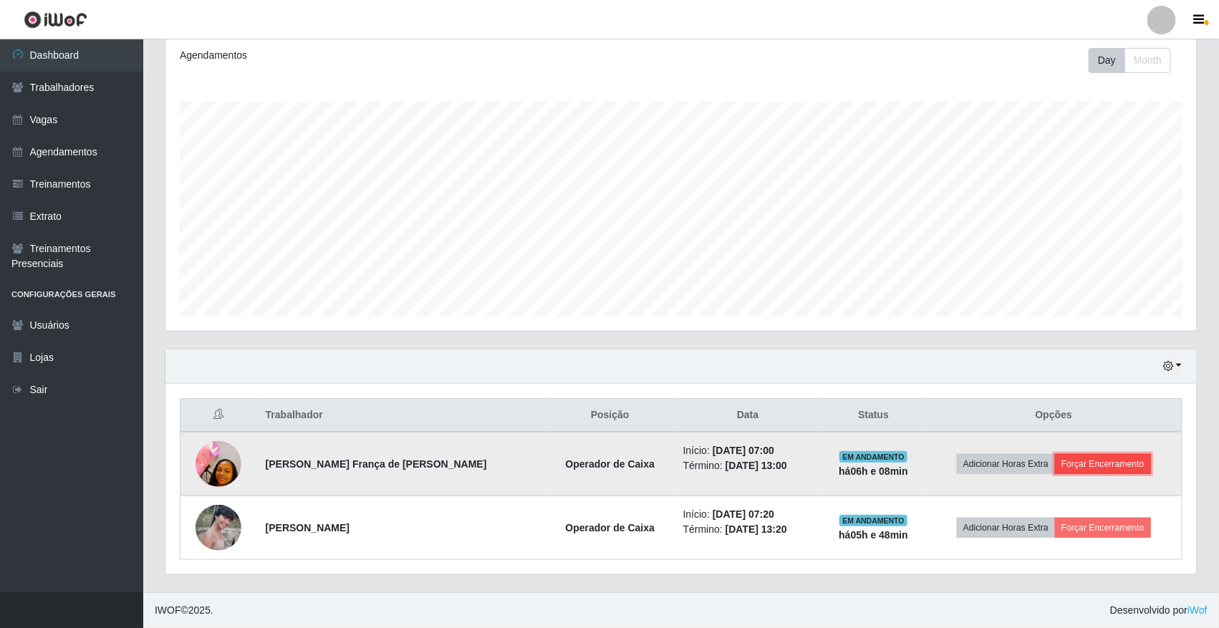
click at [1055, 458] on button "Forçar Encerramento" at bounding box center [1103, 464] width 96 height 20
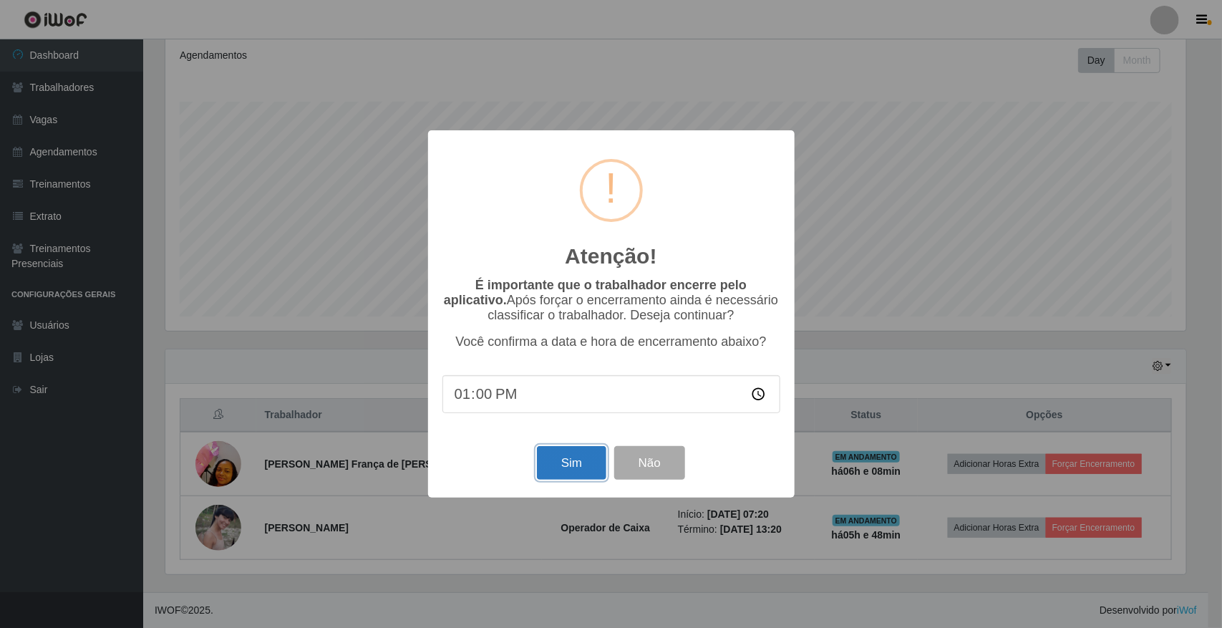
click at [553, 471] on button "Sim" at bounding box center [571, 463] width 69 height 34
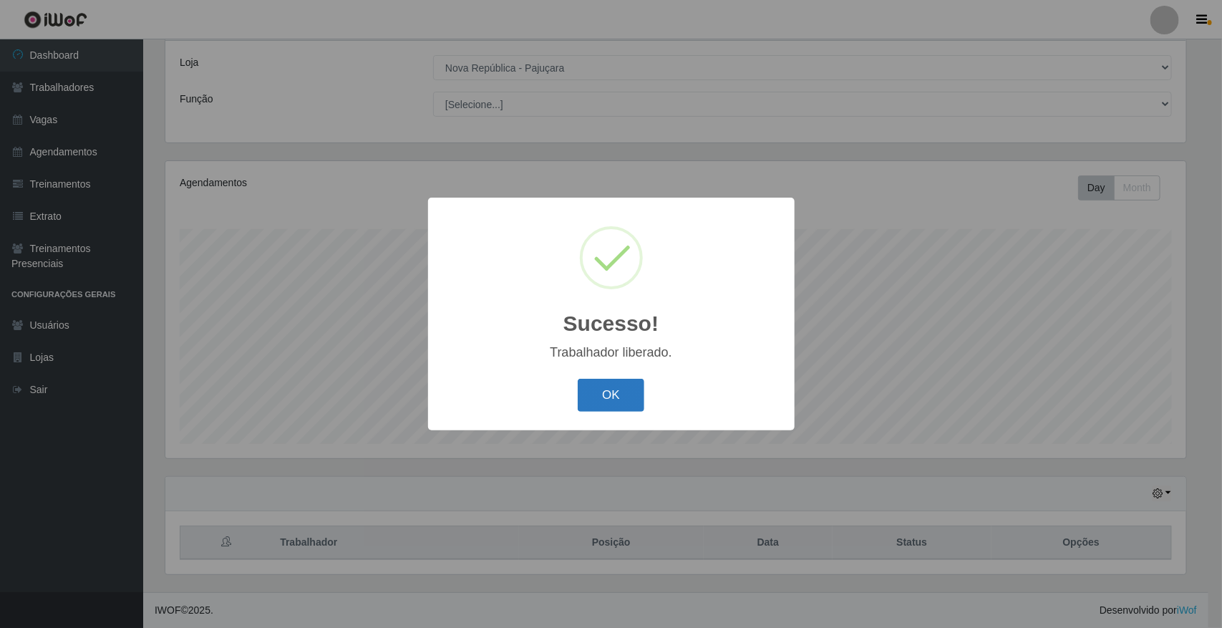
click at [620, 405] on button "OK" at bounding box center [611, 396] width 67 height 34
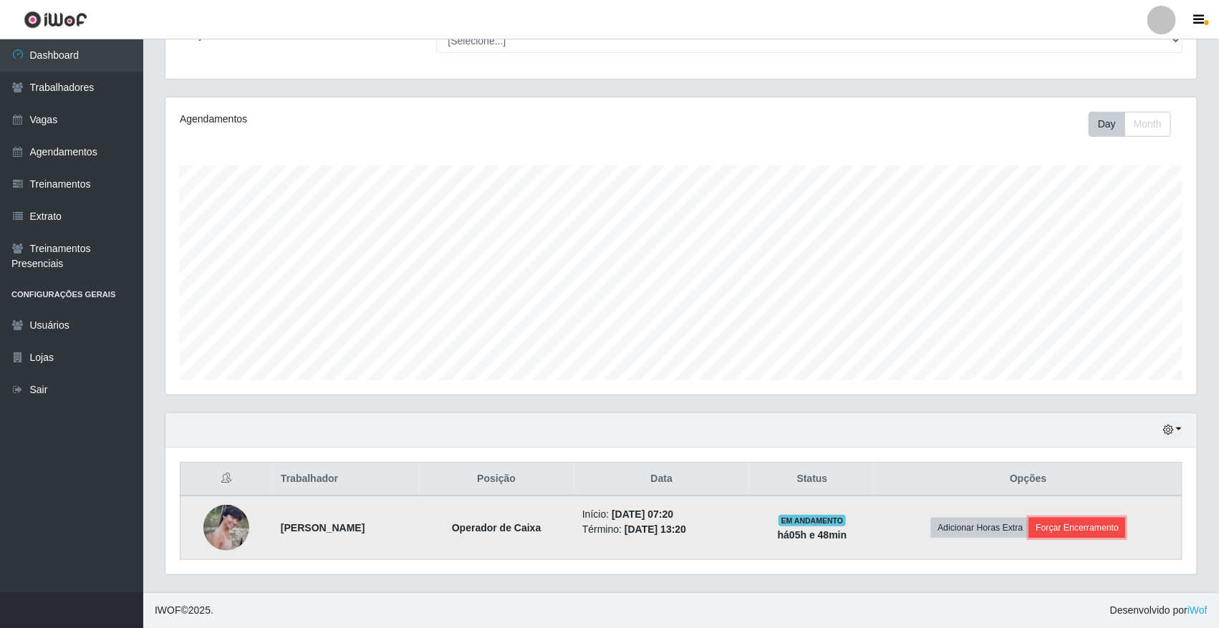
click at [1101, 538] on button "Forçar Encerramento" at bounding box center [1077, 528] width 96 height 20
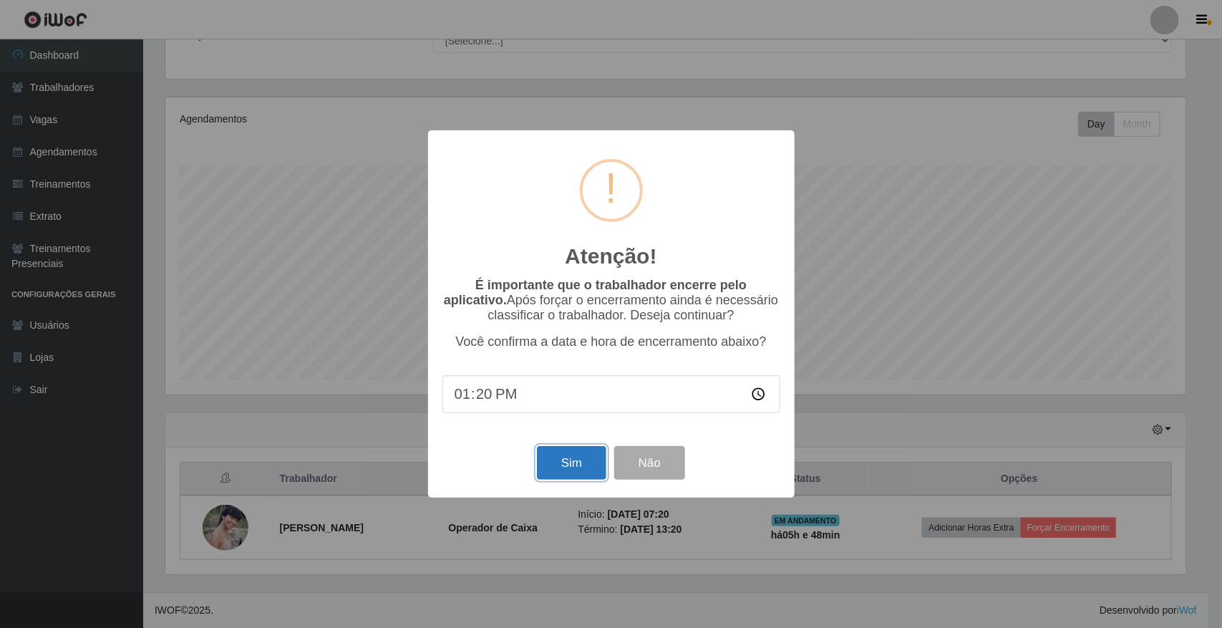
click at [579, 470] on button "Sim" at bounding box center [571, 463] width 69 height 34
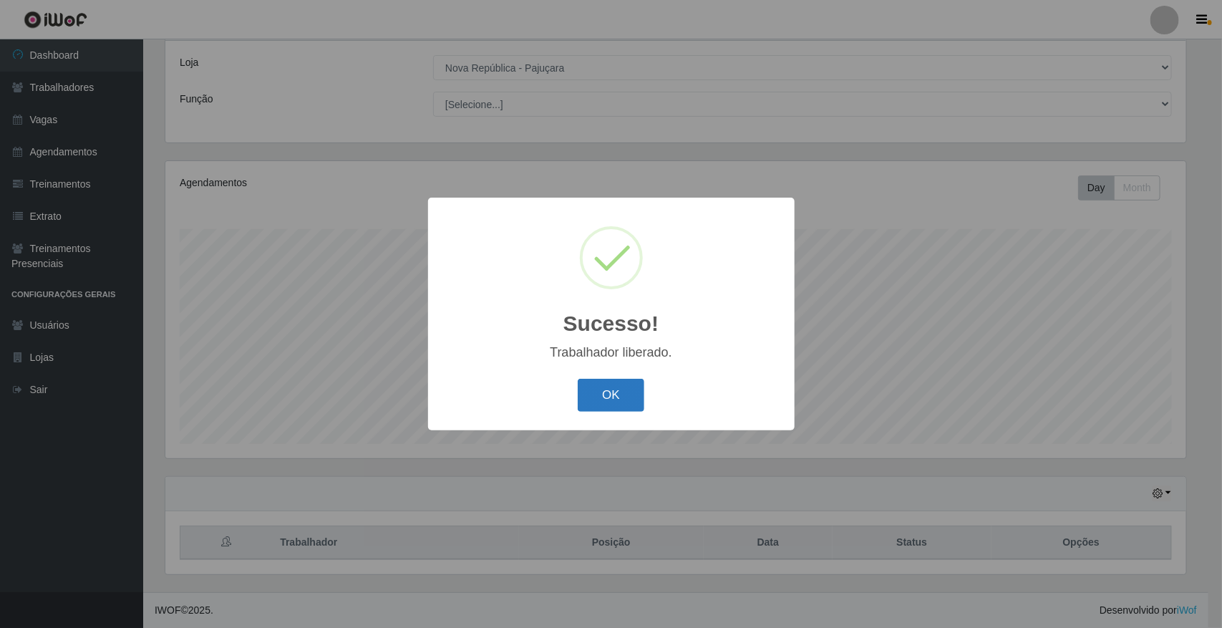
click at [614, 410] on button "OK" at bounding box center [611, 396] width 67 height 34
